Goal: Information Seeking & Learning: Learn about a topic

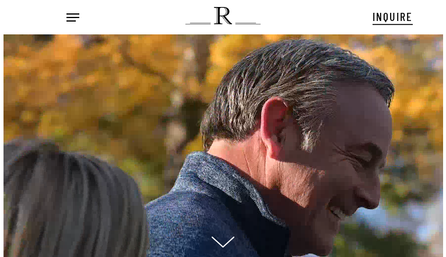
scroll to position [12, 14]
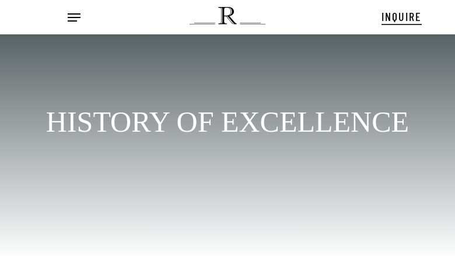
scroll to position [16, 0]
